Goal: Navigation & Orientation: Go to known website

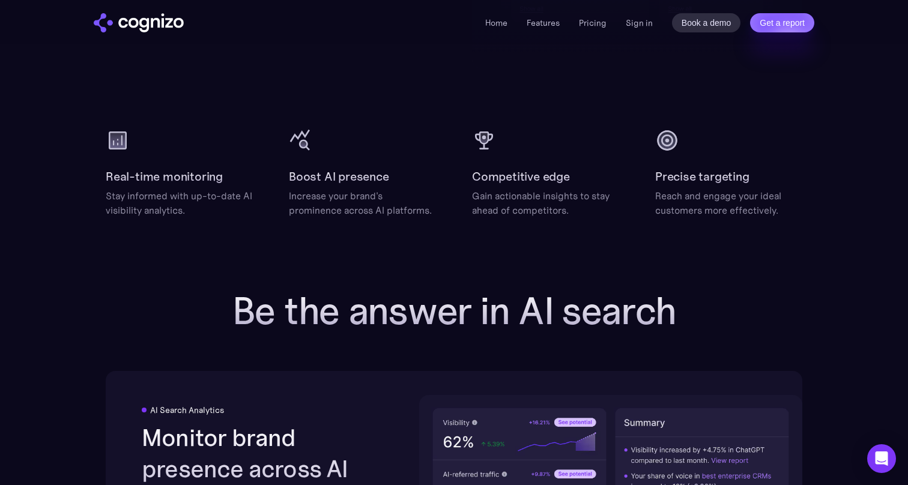
scroll to position [1596, 0]
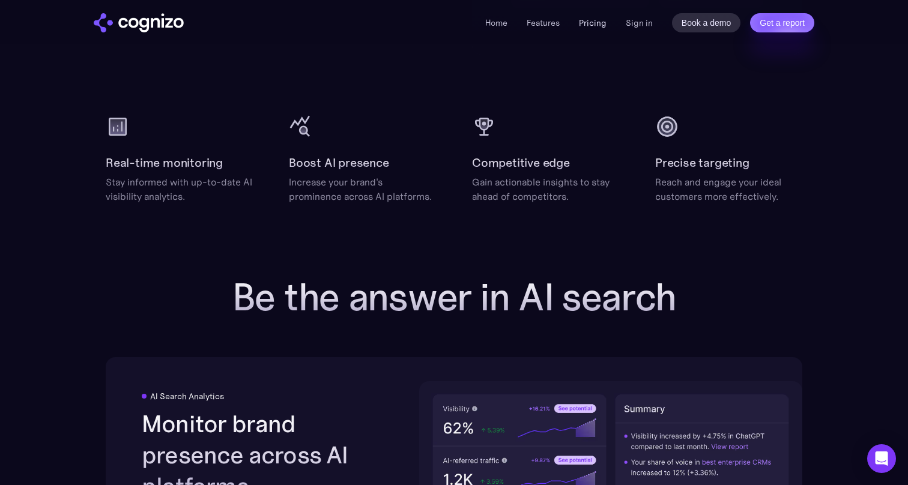
click at [603, 22] on link "Pricing" at bounding box center [593, 22] width 28 height 11
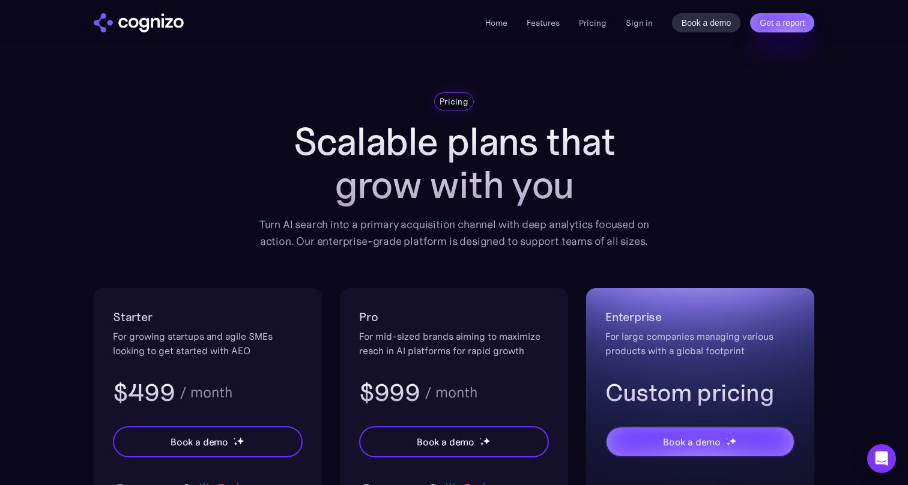
click at [485, 19] on div "Home Features Pricing Book a demo Get a report Sign in Book a demo Get a report" at bounding box center [454, 22] width 721 height 19
click at [493, 19] on link "Home" at bounding box center [496, 22] width 22 height 11
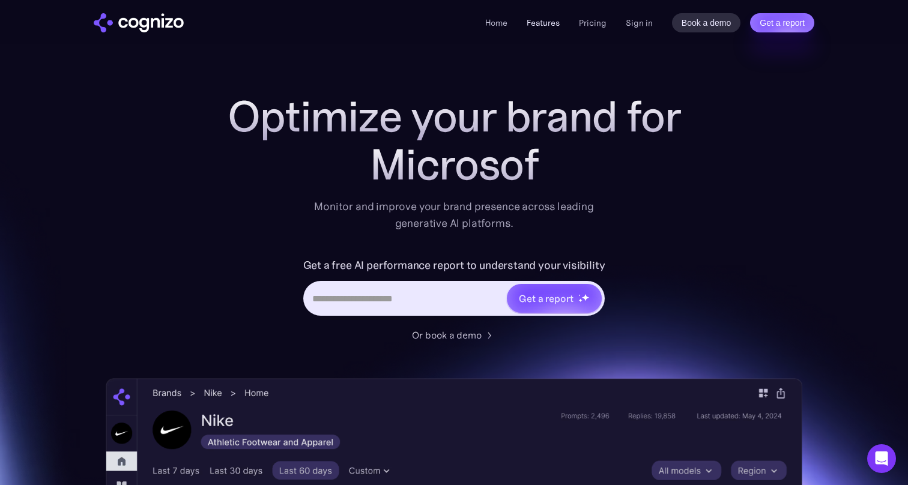
click at [541, 23] on link "Features" at bounding box center [543, 22] width 33 height 11
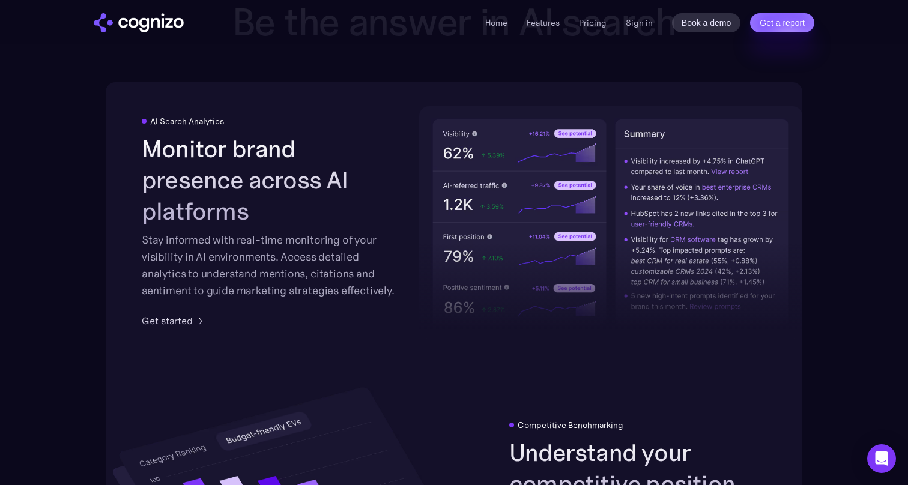
scroll to position [1872, 0]
click at [593, 23] on link "Pricing" at bounding box center [593, 22] width 28 height 11
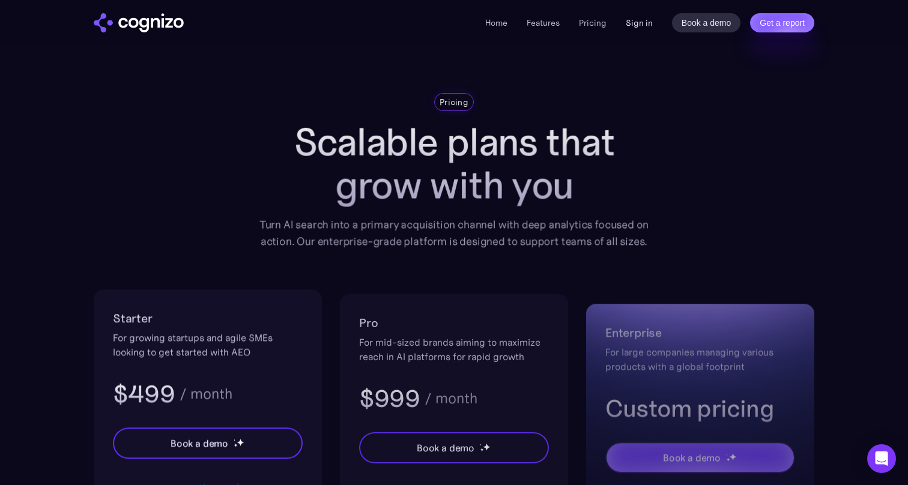
click at [645, 21] on link "Sign in" at bounding box center [639, 23] width 27 height 14
